Goal: Task Accomplishment & Management: Manage account settings

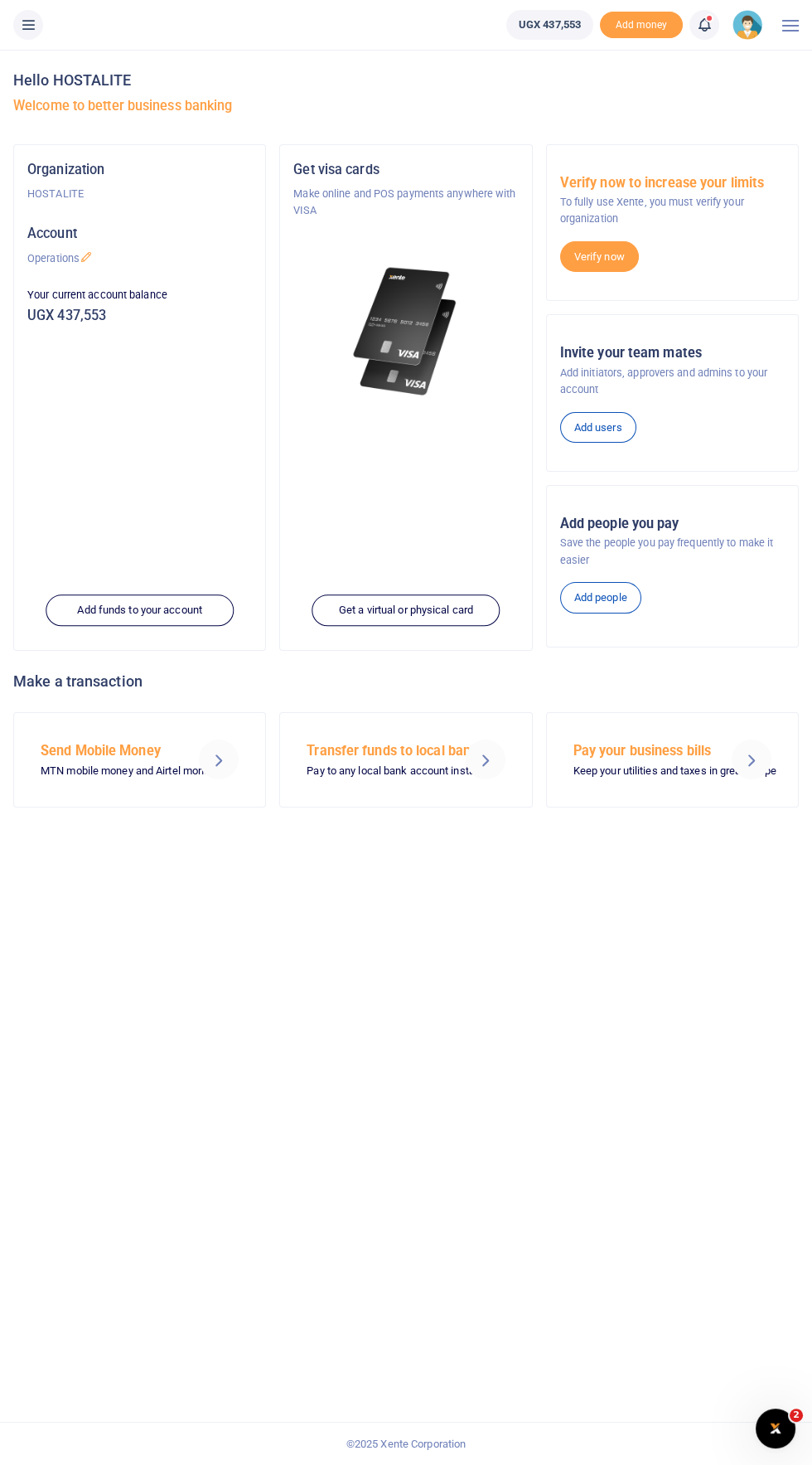
click at [39, 29] on button at bounding box center [28, 25] width 30 height 30
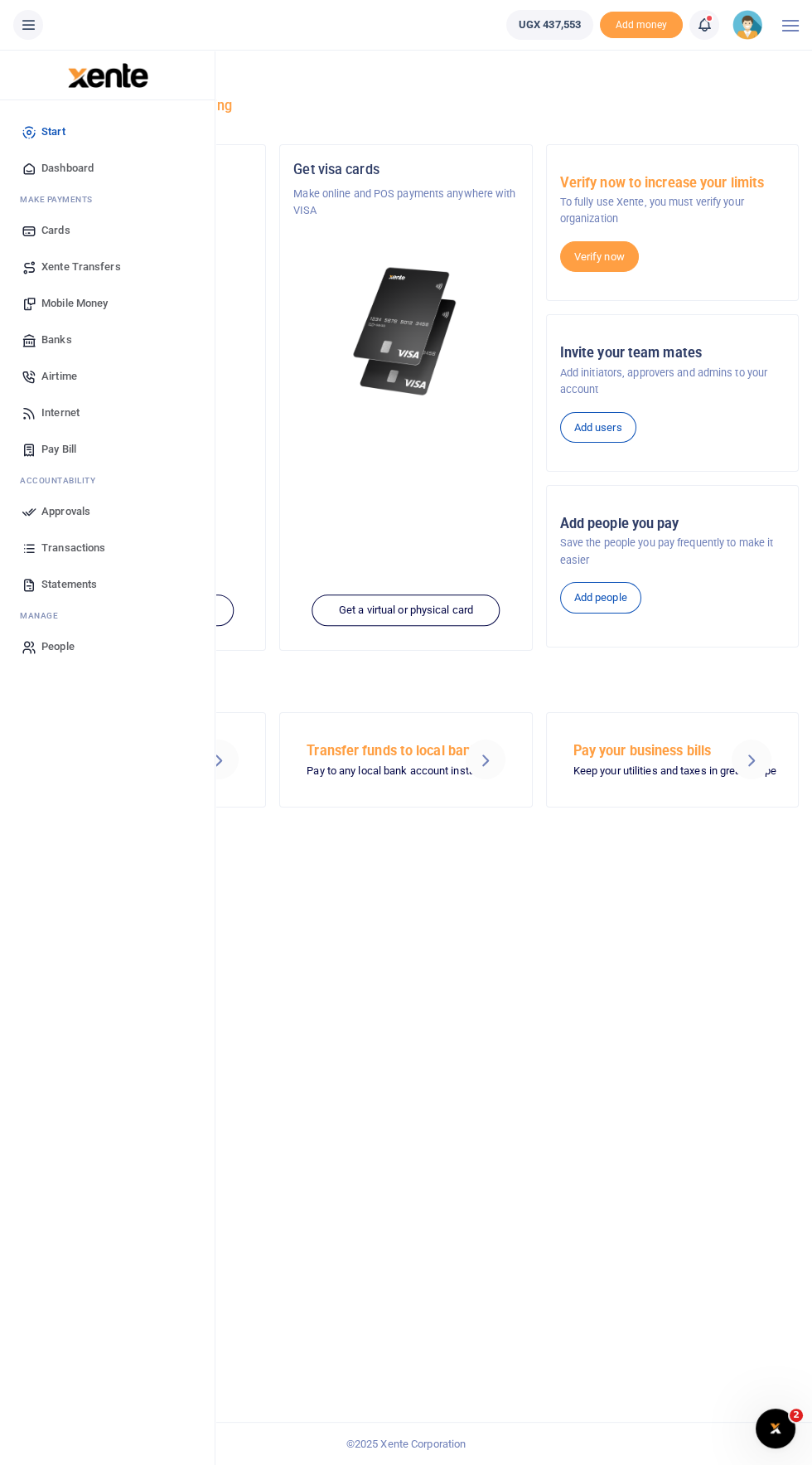
click at [69, 507] on span "Approvals" at bounding box center [65, 512] width 49 height 17
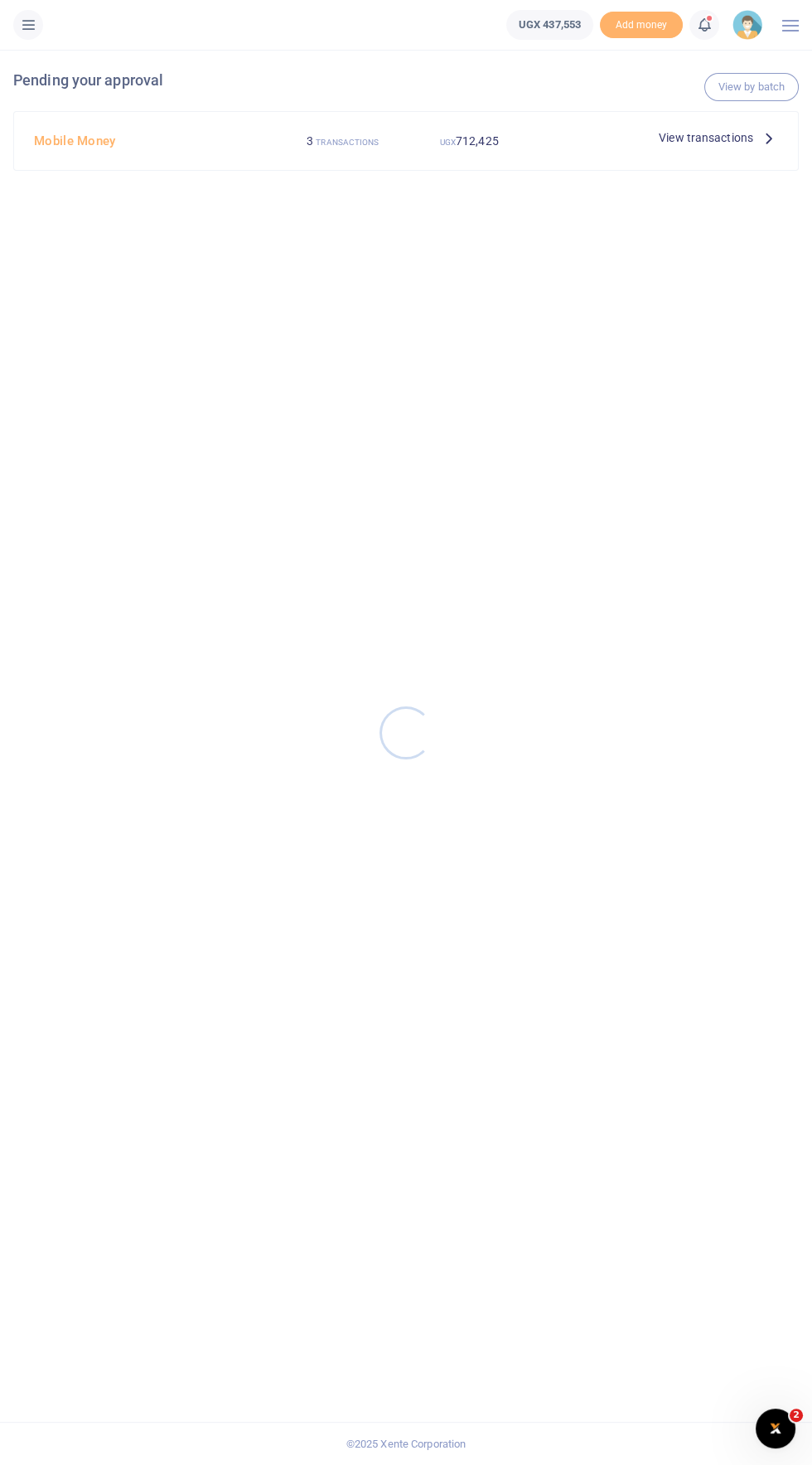
click at [777, 143] on div at bounding box center [406, 732] width 812 height 1465
click at [748, 137] on span "View transactions" at bounding box center [706, 137] width 95 height 18
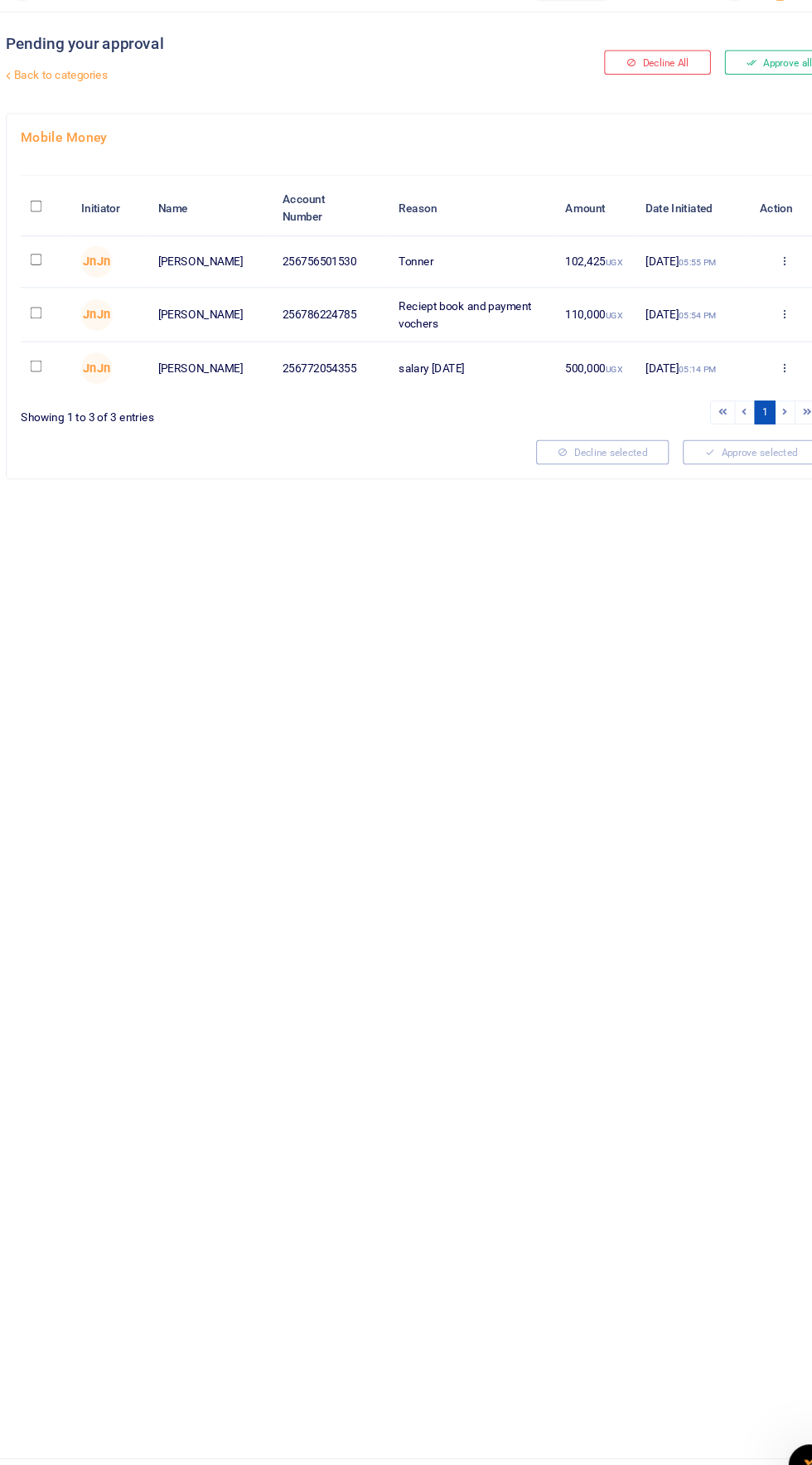
click at [42, 284] on input "checkbox" at bounding box center [42, 285] width 11 height 11
checkbox input "true"
click at [40, 338] on input "checkbox" at bounding box center [42, 335] width 11 height 11
checkbox input "true"
click at [698, 475] on button "Approve selected (2)" at bounding box center [714, 467] width 141 height 23
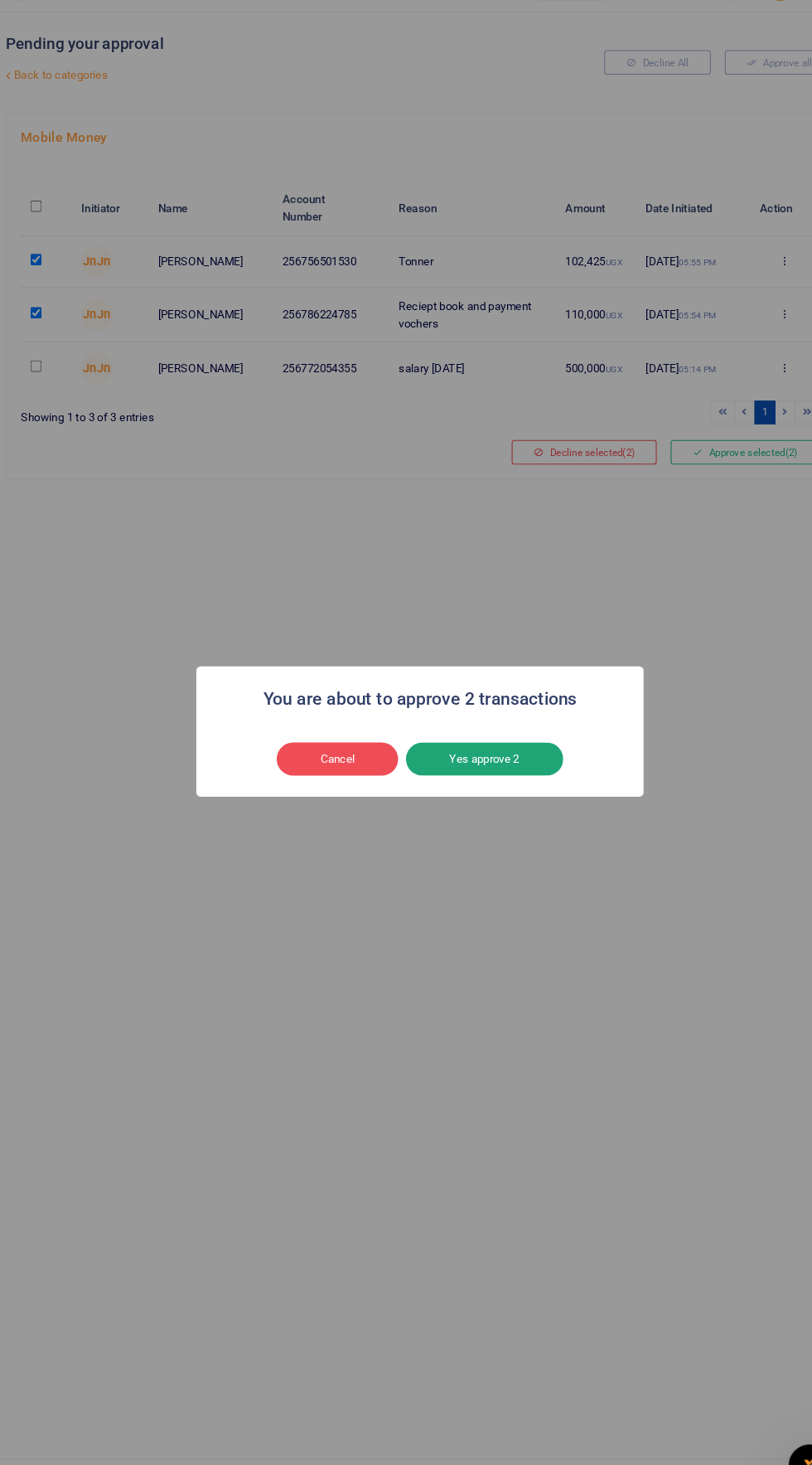
click at [504, 770] on button "Yes approve 2" at bounding box center [467, 759] width 149 height 32
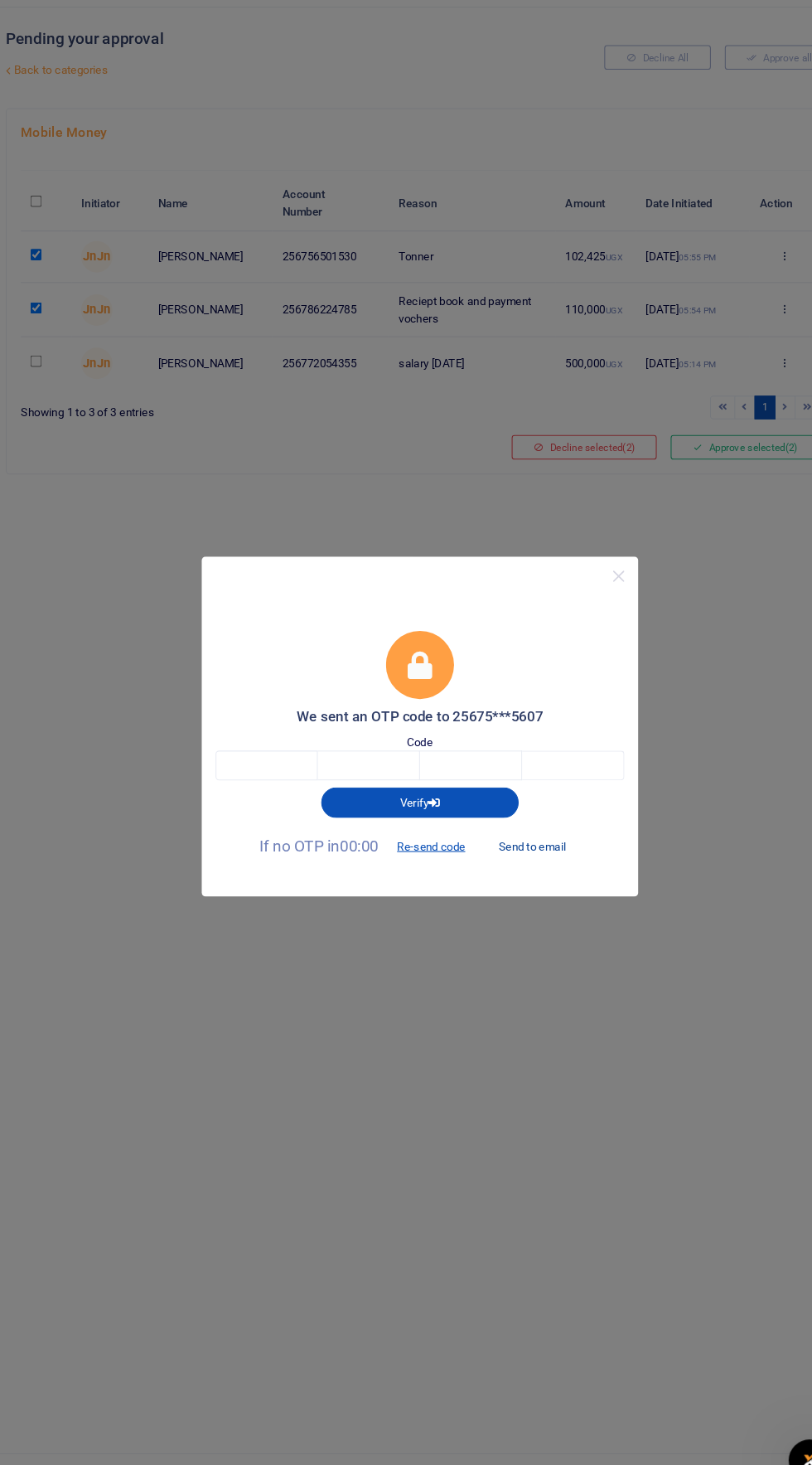
click at [542, 852] on button "Send to email" at bounding box center [512, 847] width 92 height 28
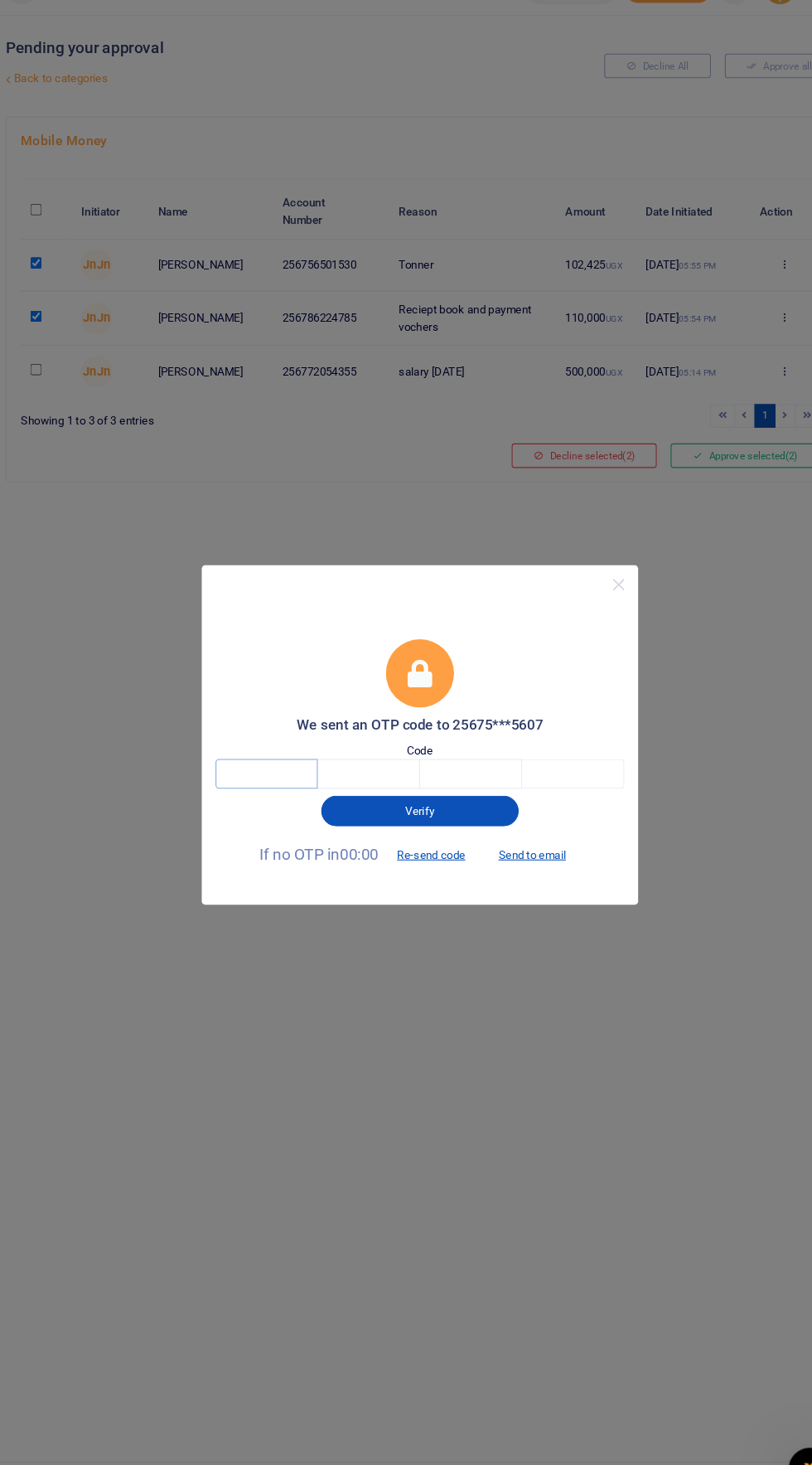
paste input "2"
type input "2"
type input "3"
type input "4"
type input "0"
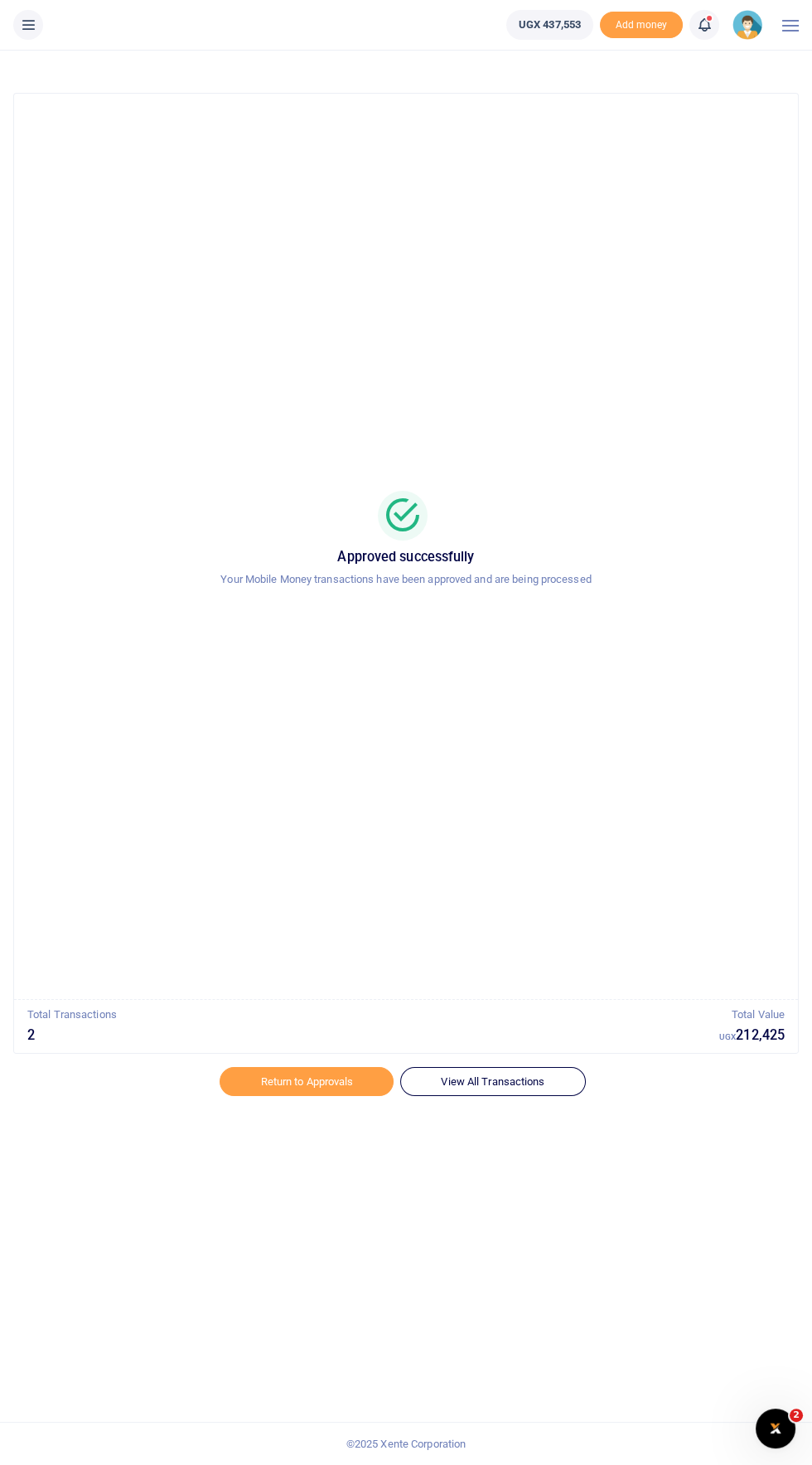
click at [34, 25] on icon at bounding box center [28, 25] width 17 height 18
